Goal: Information Seeking & Learning: Learn about a topic

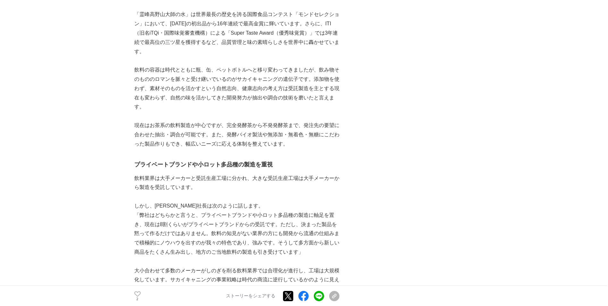
scroll to position [385, 0]
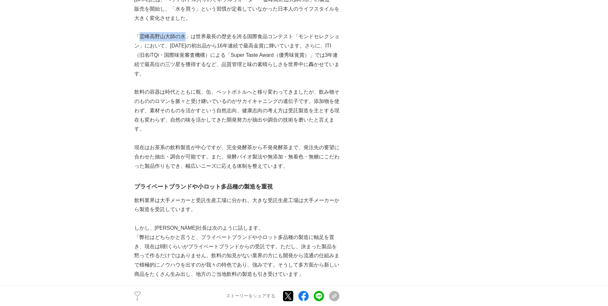
drag, startPoint x: 138, startPoint y: 27, endPoint x: 183, endPoint y: 32, distance: 45.5
click at [183, 32] on p "「霊峰高野山大師の水」は世界最長の歴史を誇る国際食品コンテスト「モンドセレクション」において、2007年の初出品から16年連続で最高金賞に輝いています。さらに…" at bounding box center [236, 55] width 205 height 46
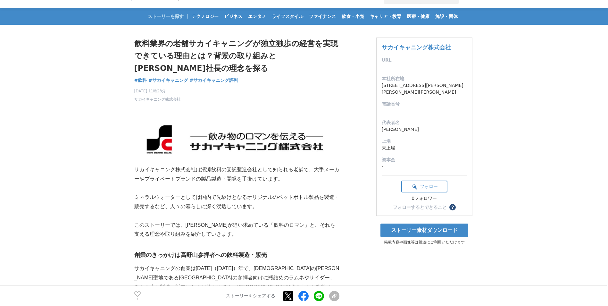
scroll to position [0, 0]
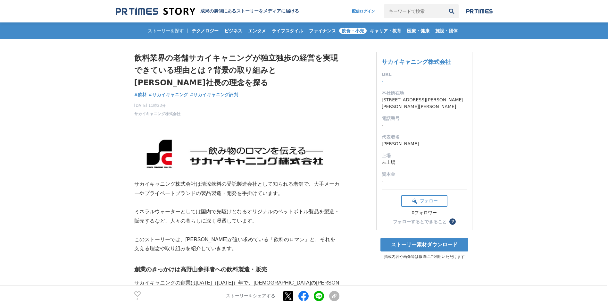
click at [358, 32] on span "飲食・小売" at bounding box center [353, 31] width 28 height 6
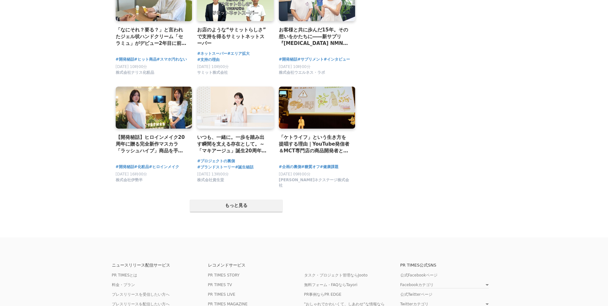
scroll to position [1179, 0]
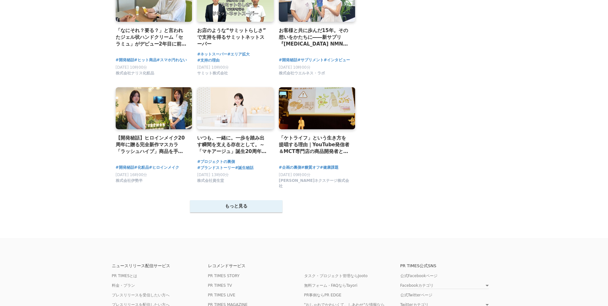
click at [249, 206] on button "もっと見る" at bounding box center [236, 206] width 92 height 12
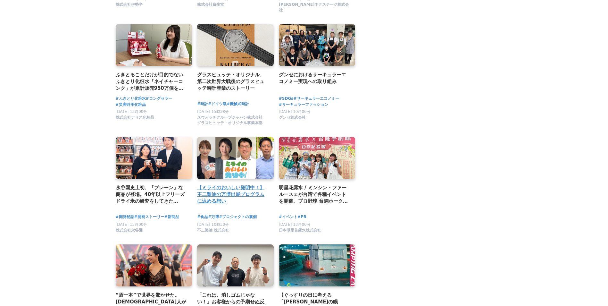
scroll to position [1435, 0]
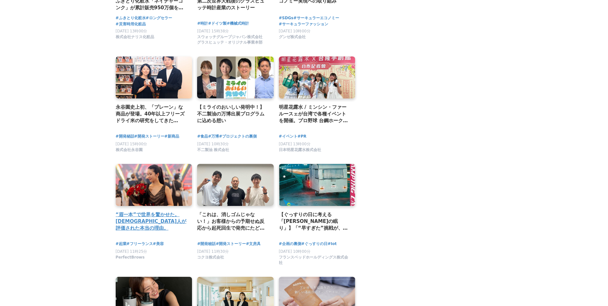
click at [168, 193] on link at bounding box center [154, 185] width 81 height 44
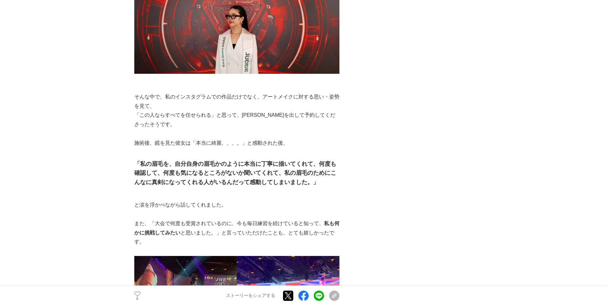
scroll to position [2598, 0]
